Goal: Information Seeking & Learning: Understand process/instructions

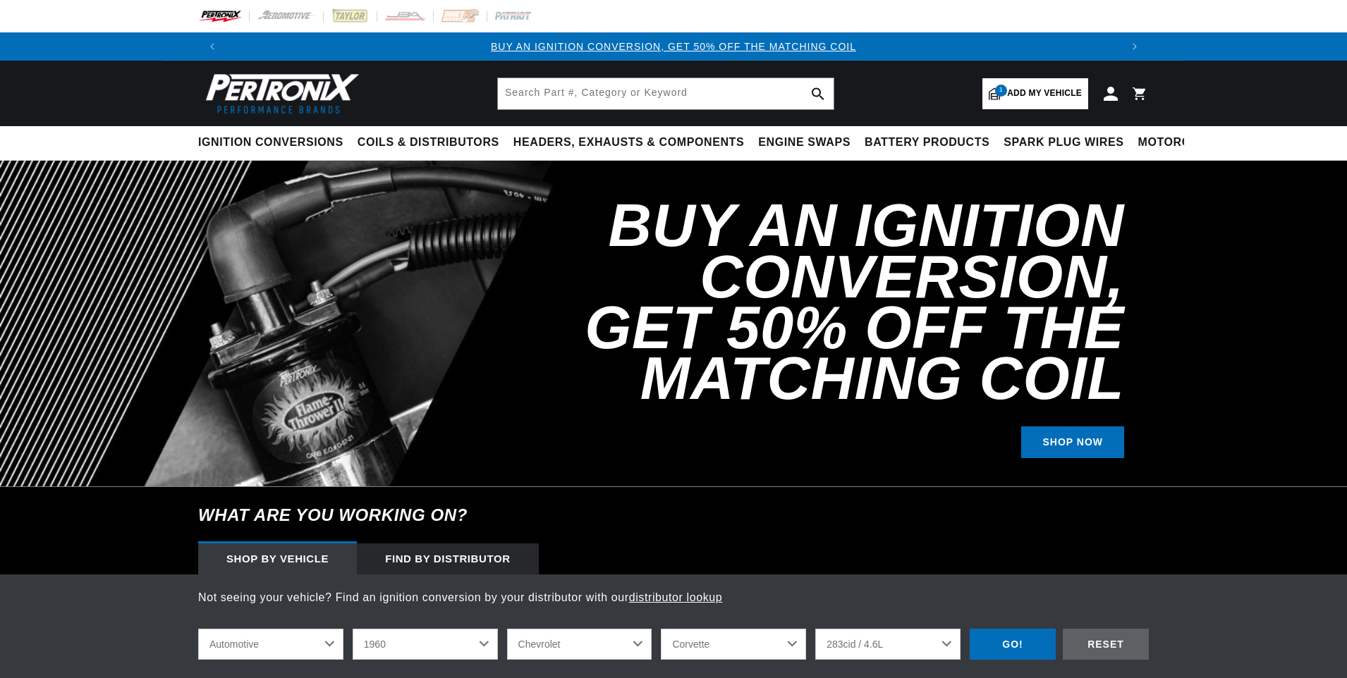
select select "1960"
select select "Chevrolet"
select select "Corvette"
select select "283cid-4.6L"
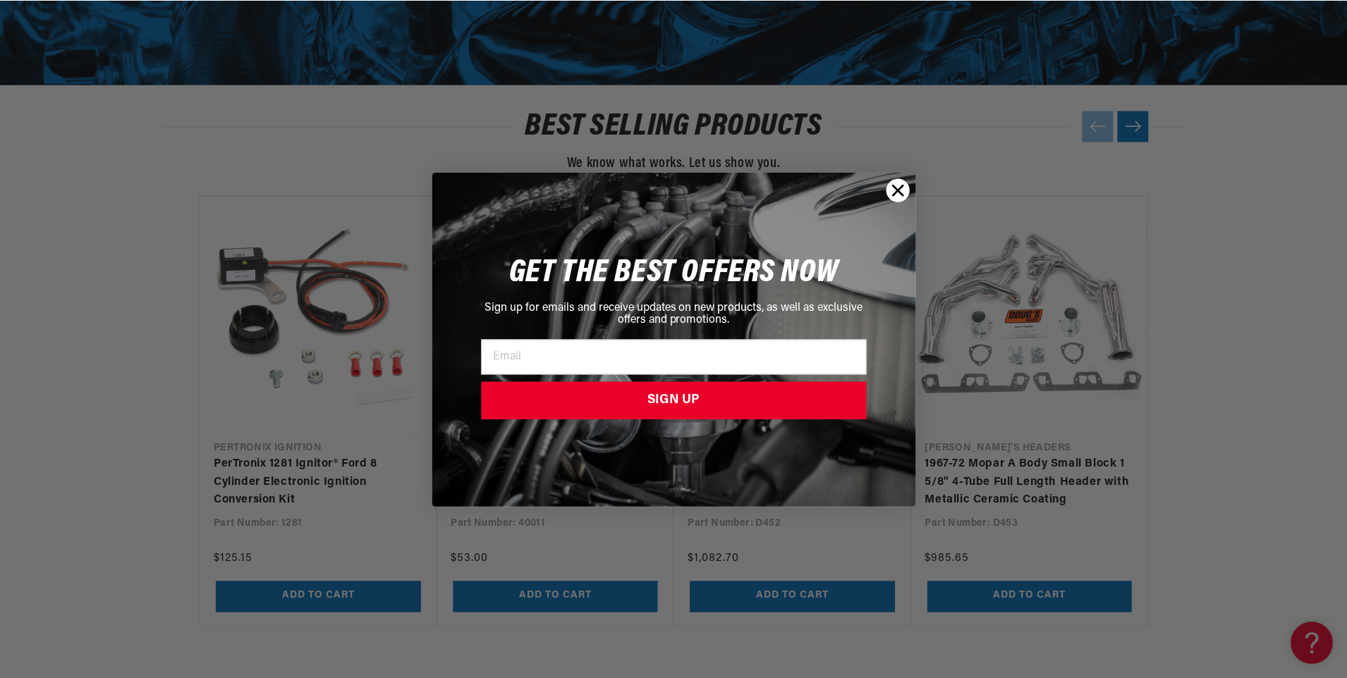
scroll to position [0, 881]
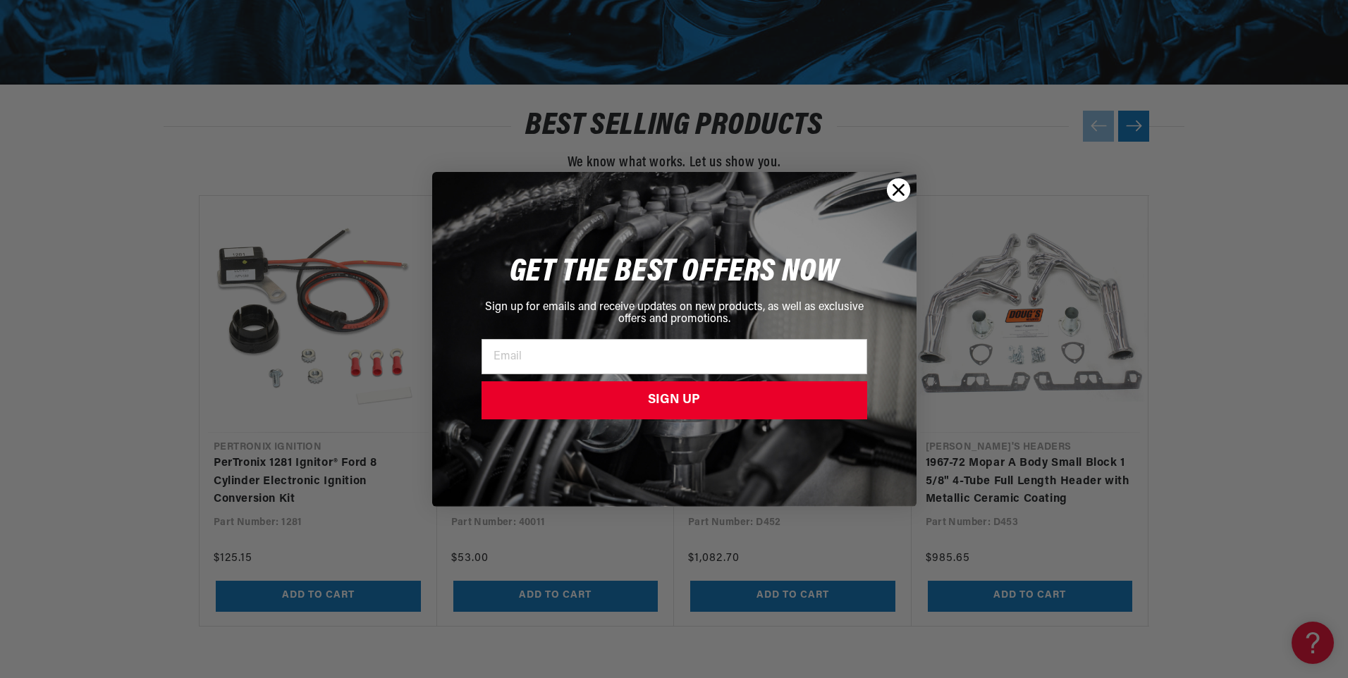
click at [899, 187] on circle "Close dialog" at bounding box center [897, 189] width 23 height 23
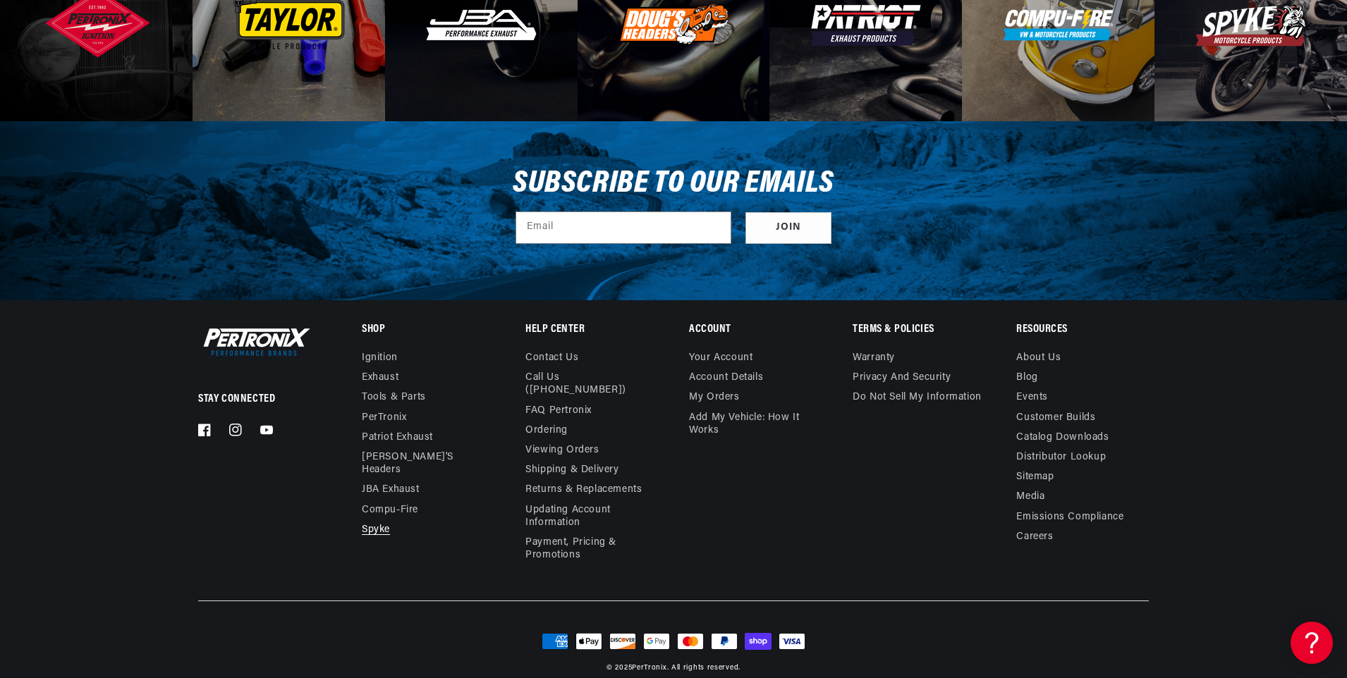
scroll to position [0, 1761]
click at [554, 401] on link "FAQ Pertronix" at bounding box center [558, 411] width 66 height 20
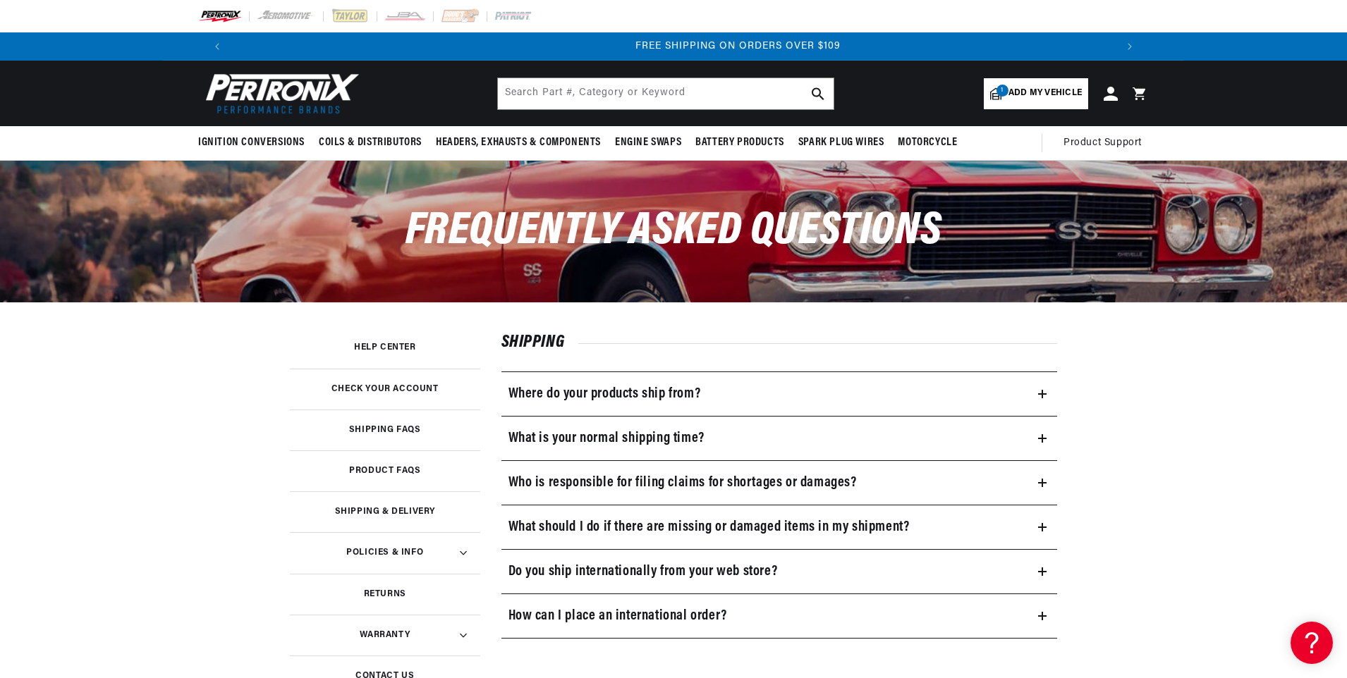
scroll to position [0, 1761]
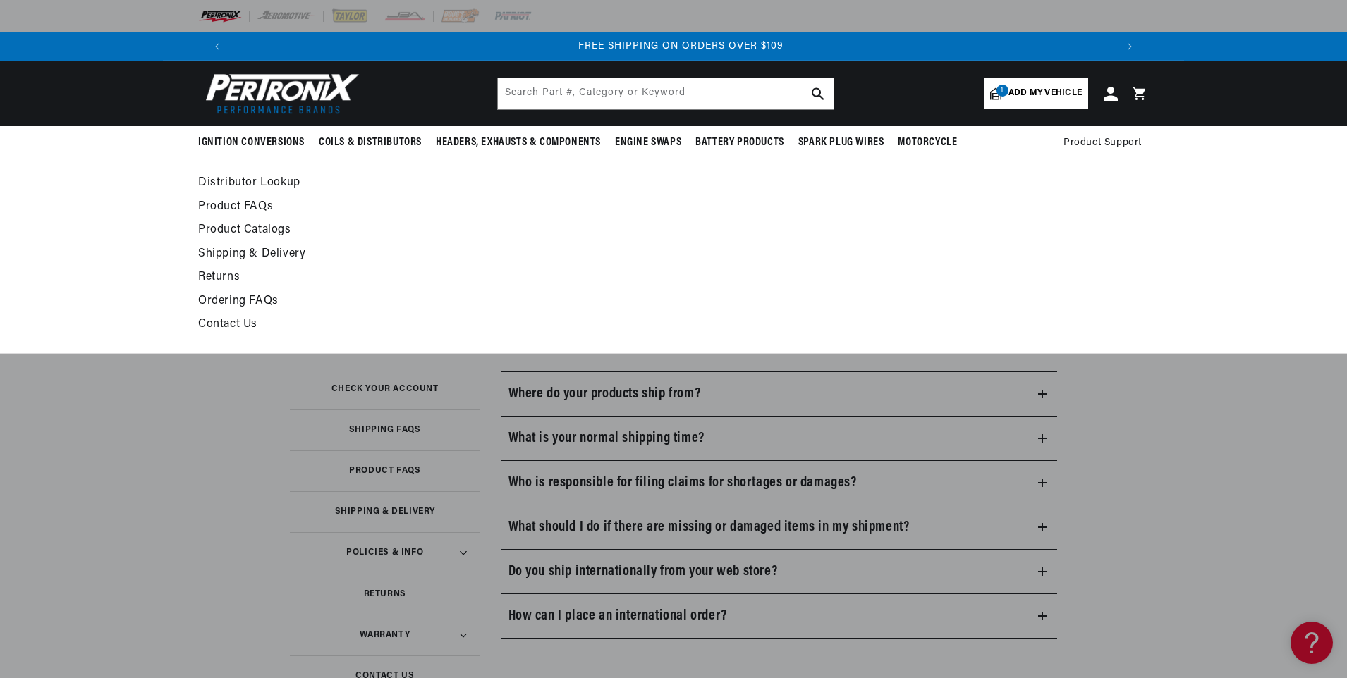
click at [1091, 147] on span "Product Support" at bounding box center [1102, 143] width 78 height 16
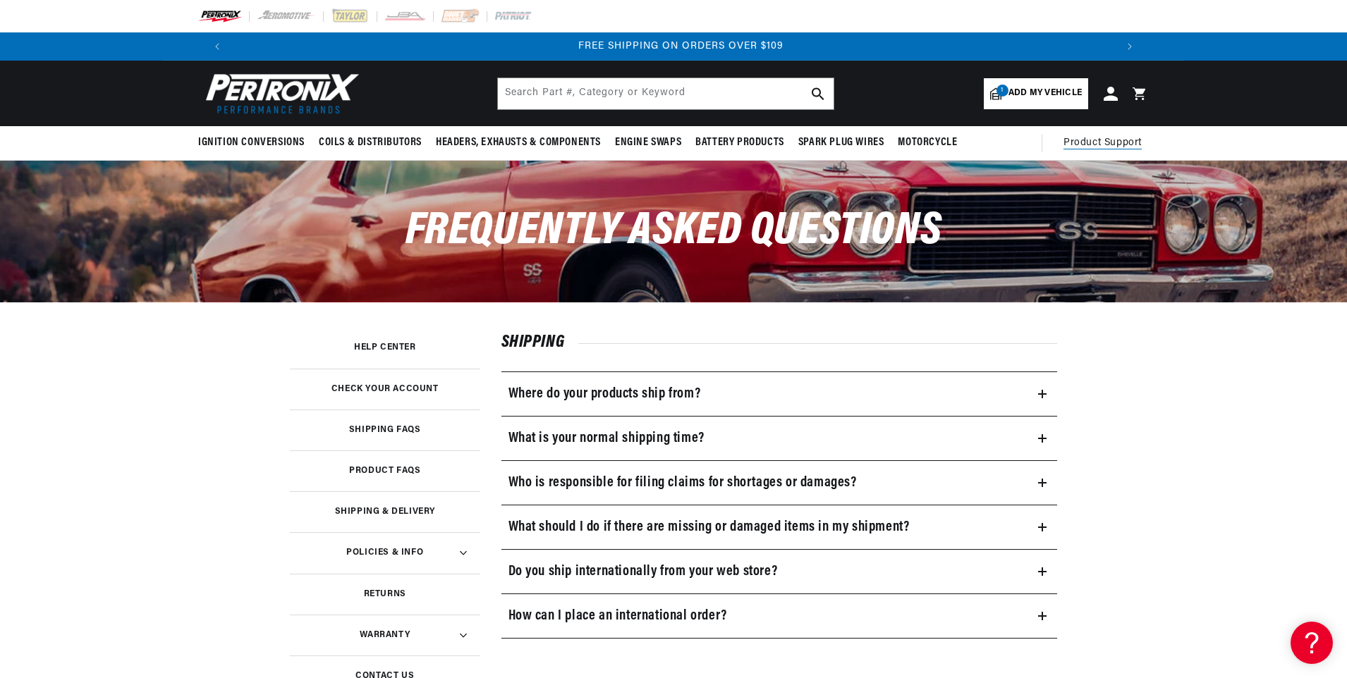
click at [1092, 145] on span "Product Support" at bounding box center [1102, 143] width 78 height 16
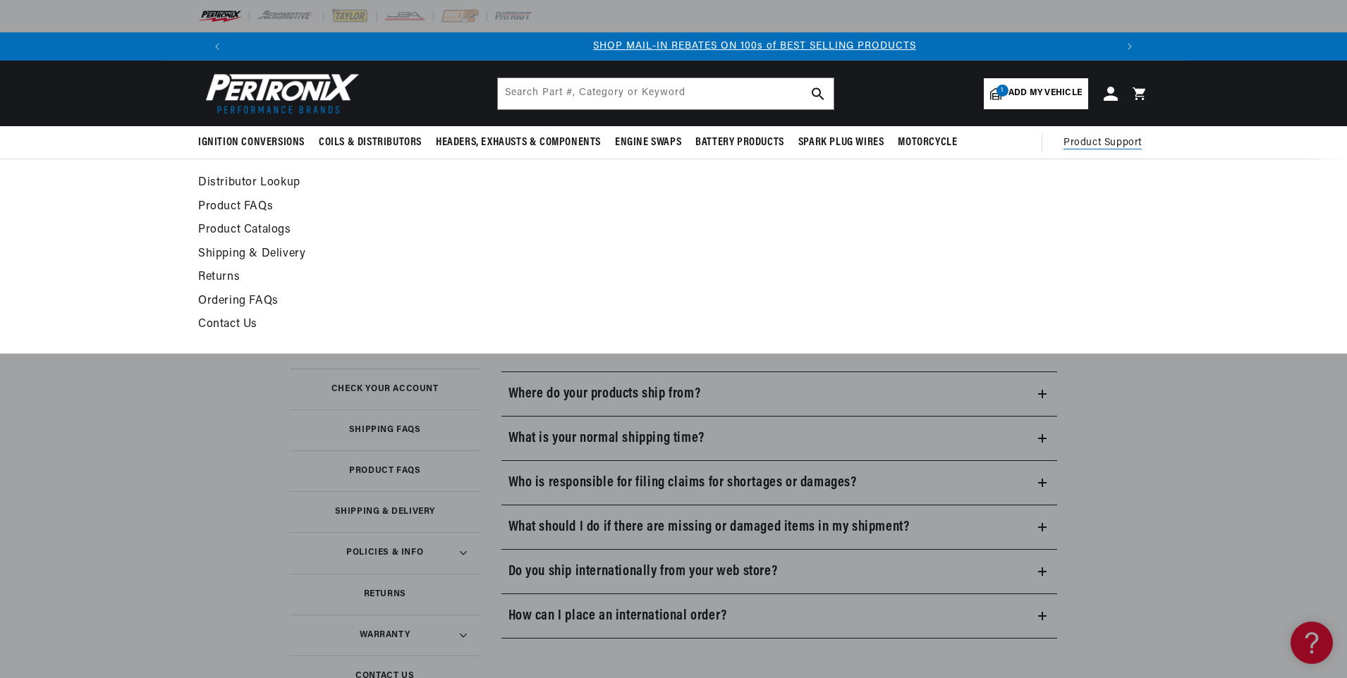
scroll to position [0, 881]
click at [230, 300] on link "Ordering FAQs" at bounding box center [544, 302] width 693 height 20
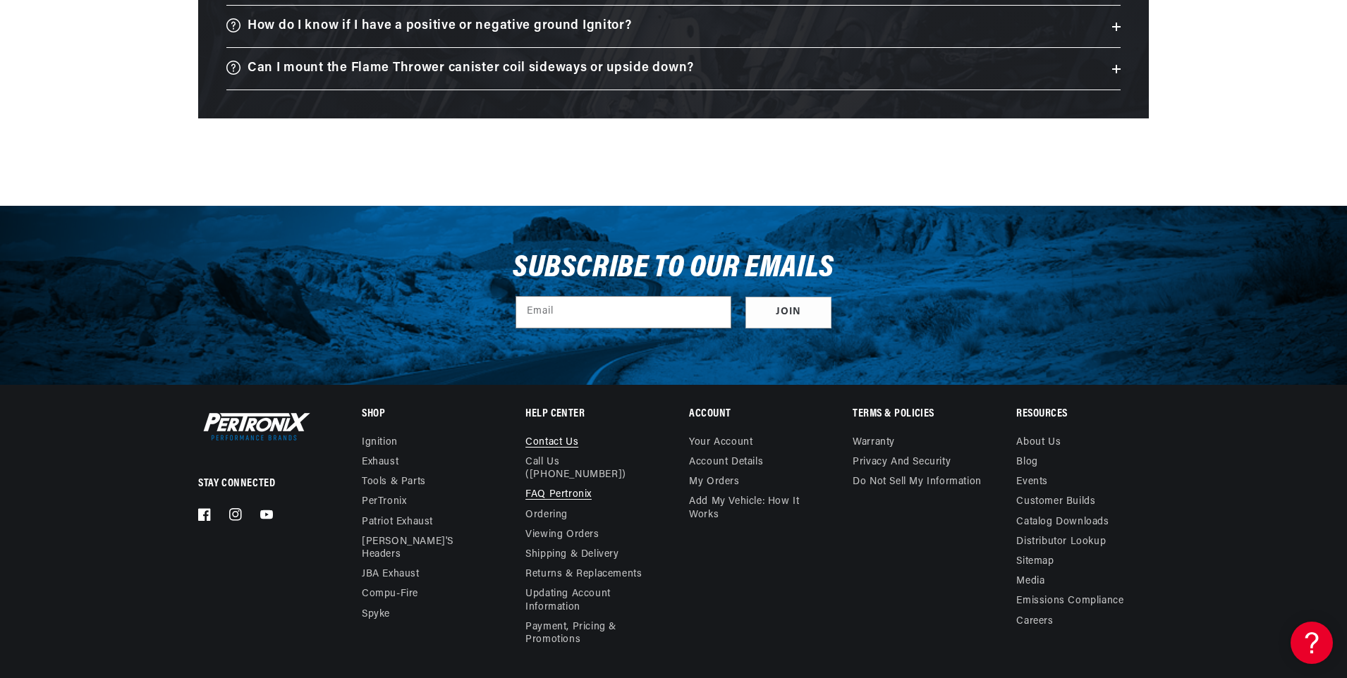
click at [544, 440] on link "Contact us" at bounding box center [551, 444] width 53 height 16
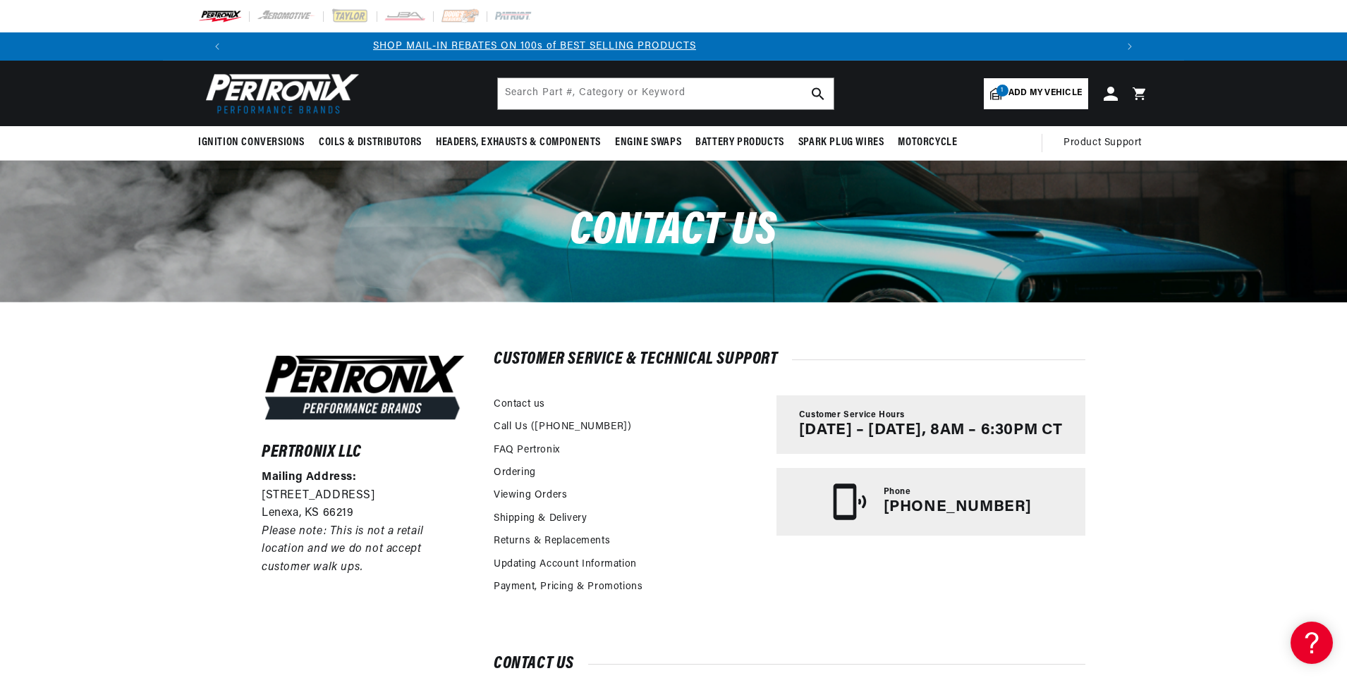
scroll to position [0, 530]
